Goal: Use online tool/utility: Utilize a website feature to perform a specific function

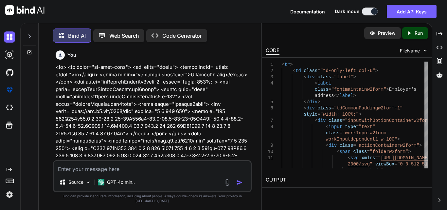
scroll to position [2500, 0]
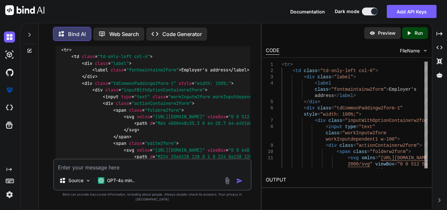
click at [88, 171] on textarea at bounding box center [152, 165] width 197 height 12
paste textarea "<table class="formk2-table2"> <tbody> <tr> <td class="td-only-left"> <div class…"
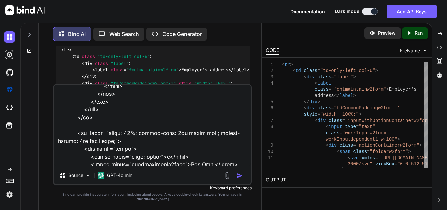
scroll to position [274, 0]
drag, startPoint x: 73, startPoint y: 110, endPoint x: 105, endPoint y: 128, distance: 36.5
click at [105, 128] on textarea at bounding box center [152, 125] width 197 height 81
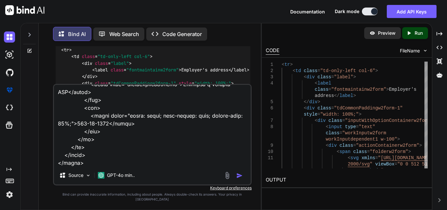
scroll to position [504, 0]
click at [91, 166] on textarea at bounding box center [152, 125] width 197 height 81
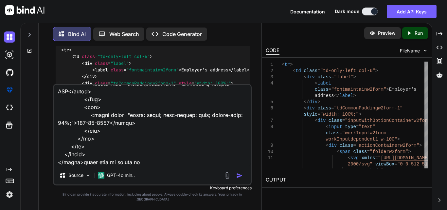
paste textarea "<td class="td-only-left"> <div class="label"> <label style="color: black;">a</l…"
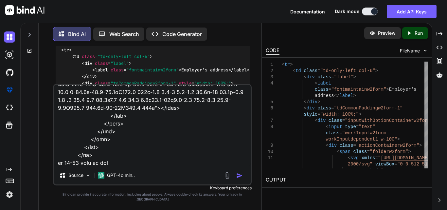
type textarea "<table class="formk2-table2"> <tbody> <tr> <td class="td-only-left"> <div class…"
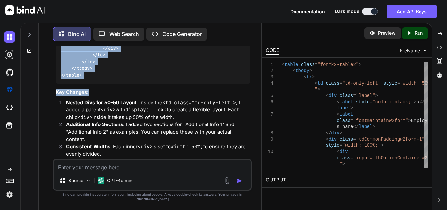
scroll to position [3816, 0]
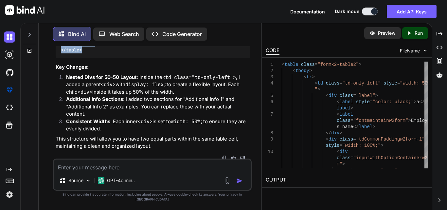
drag, startPoint x: 59, startPoint y: 94, endPoint x: 95, endPoint y: 96, distance: 36.4
copy code "< table class = "formk2-table2" > < tbody > < tr > < td class = "td-only-left" …"
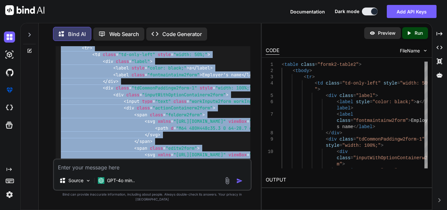
scroll to position [3259, 0]
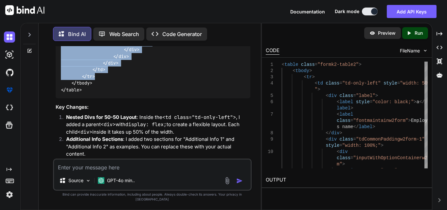
scroll to position [3783, 0]
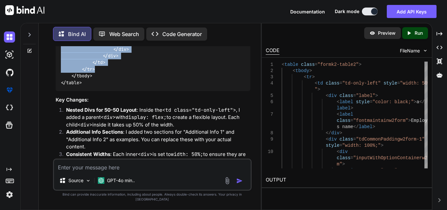
drag, startPoint x: 81, startPoint y: 111, endPoint x: 109, endPoint y: 114, distance: 28.0
copy code "< tr > < td class = "td-only-left" style = "width: 50%;" > < div class = "label…"
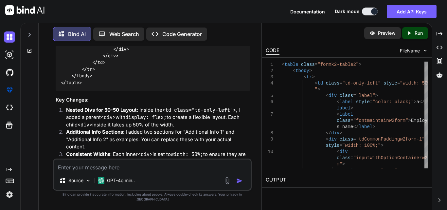
click at [78, 164] on textarea at bounding box center [152, 165] width 197 height 12
paste textarea "<td style="border-left: 1px solid gray; border-bottom: 1px solid gray;"> <div c…"
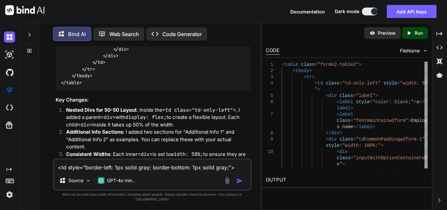
scroll to position [16, 0]
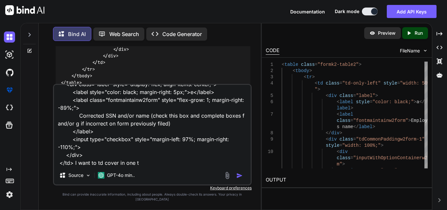
type textarea "<td style="border-left: 1px solid gray; border-bottom: 1px solid gray;"> <div c…"
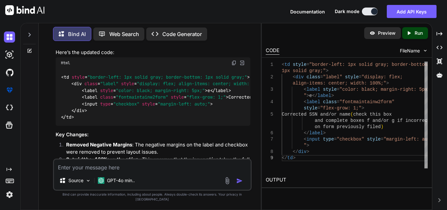
scroll to position [4088, 0]
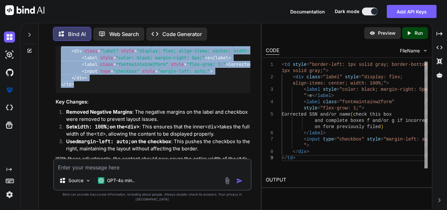
drag, startPoint x: 77, startPoint y: 148, endPoint x: 58, endPoint y: 93, distance: 58.4
click at [58, 93] on div "< td style = "border-left: 1px solid gray; border-bottom: 1px solid gray;" > < …" at bounding box center [153, 64] width 195 height 57
copy code "< td style = "border-left: 1px solid gray; border-bottom: 1px solid gray;" > < …"
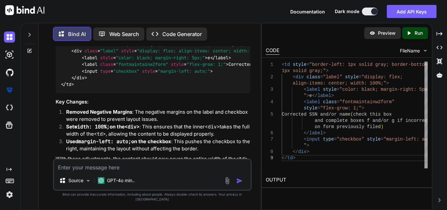
click at [89, 171] on textarea at bounding box center [152, 165] width 197 height 12
paste textarea "<td style="border-left: 1px solid gray; border-bottom: 1px solid gray;"> <div c…"
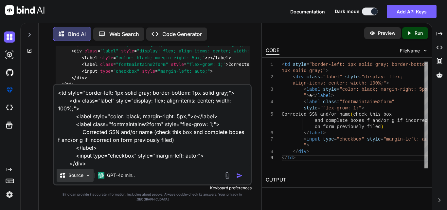
scroll to position [9, 0]
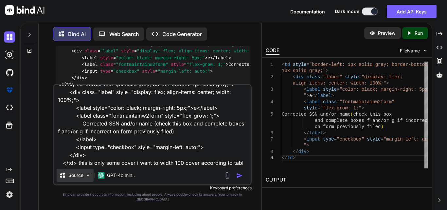
type textarea "<td style="border-left: 1px solid gray; border-bottom: 1px solid gray;"> <div c…"
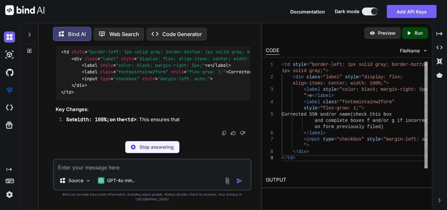
scroll to position [4428, 0]
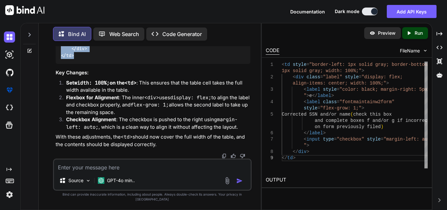
drag, startPoint x: 78, startPoint y: 125, endPoint x: 58, endPoint y: 72, distance: 57.4
click at [58, 64] on div "< td style = "border-left: 1px solid gray; border-bottom: 1px solid gray; width…" at bounding box center [153, 35] width 195 height 57
copy code "< td style = "border-left: 1px solid gray; border-bottom: 1px solid gray; width…"
click at [112, 171] on textarea at bounding box center [152, 165] width 197 height 12
paste textarea "<tr> <td class="td-only-left" style="width:50%;"> <div class="label"> <label cl…"
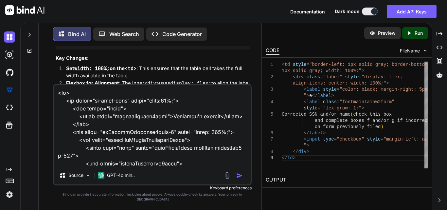
scroll to position [307, 0]
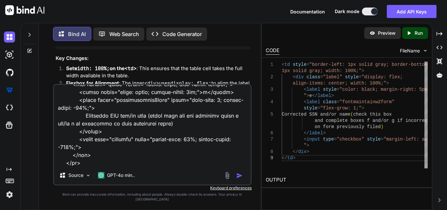
type textarea "<tr> <td class="td-only-left" style="width:50%;"> <div class="label"> <label cl…"
click at [238, 179] on img "button" at bounding box center [239, 175] width 7 height 7
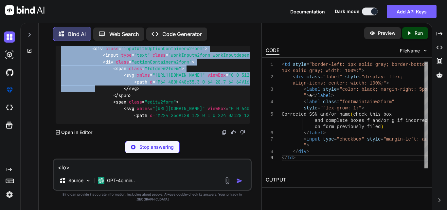
scroll to position [4935, 0]
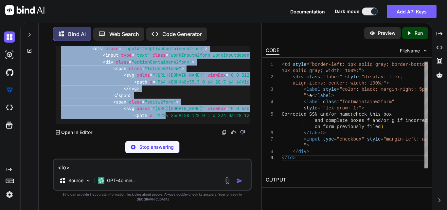
drag, startPoint x: 60, startPoint y: 73, endPoint x: 167, endPoint y: 114, distance: 114.2
click at [167, 114] on div "< tr style = "width: 100%;" > < td class = "td-only-left" style = "width: 50%; …" at bounding box center [153, 62] width 195 height 124
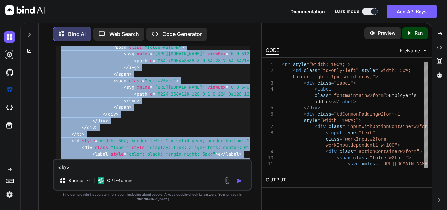
scroll to position [4868, 0]
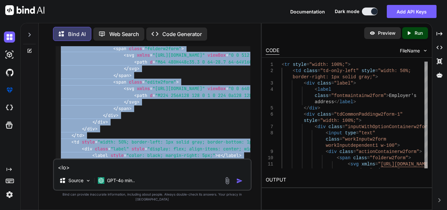
drag, startPoint x: 75, startPoint y: 92, endPoint x: 58, endPoint y: 82, distance: 20.4
click at [58, 82] on div "< tr style = "width: 100%;" > < td class = "td-only-left" style = "width: 50%; …" at bounding box center [153, 88] width 195 height 217
click at [84, 5] on span "< div class = "label" >" at bounding box center [107, 2] width 50 height 6
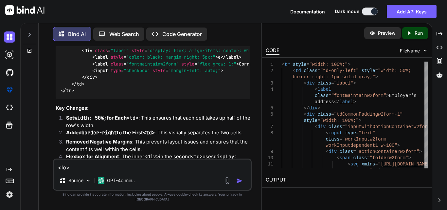
scroll to position [5032, 0]
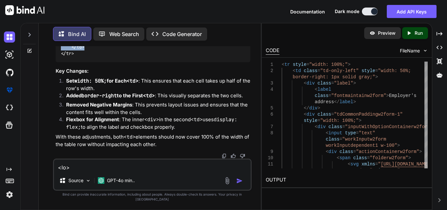
drag, startPoint x: 69, startPoint y: 66, endPoint x: 85, endPoint y: 116, distance: 52.3
copy code "< td style = "width: 50%; border-left: 1px solid gray; border-bottom: 1px solid…"
click at [99, 171] on textarea at bounding box center [152, 165] width 197 height 12
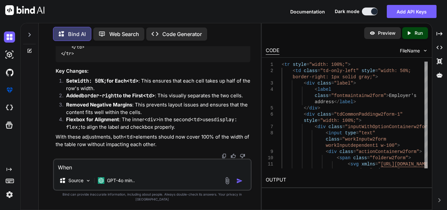
paste textarea "<td style="width: 50%; border-left: 1px solid gray; border-bottom: 1px solid gr…"
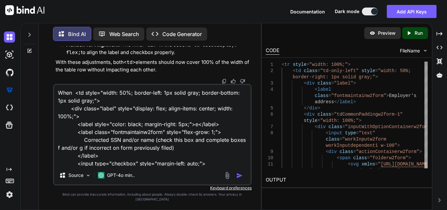
scroll to position [16, 0]
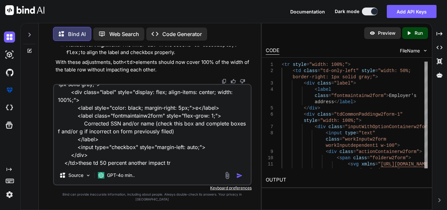
paste textarea "<tr> <td class="td-only-left" style="width: 50%;"> <div class="label"> <label s…"
type textarea "When <td style="width: 50%; border-left: 1px solid gray; border-bottom: 1px sol…"
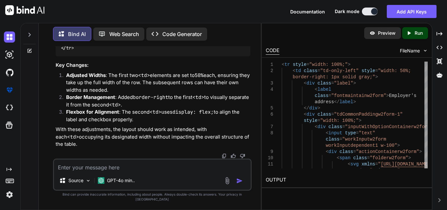
scroll to position [5949, 0]
click at [103, 171] on textarea at bounding box center [152, 165] width 197 height 12
type textarea "I want"
